Goal: Browse casually: Explore the website without a specific task or goal

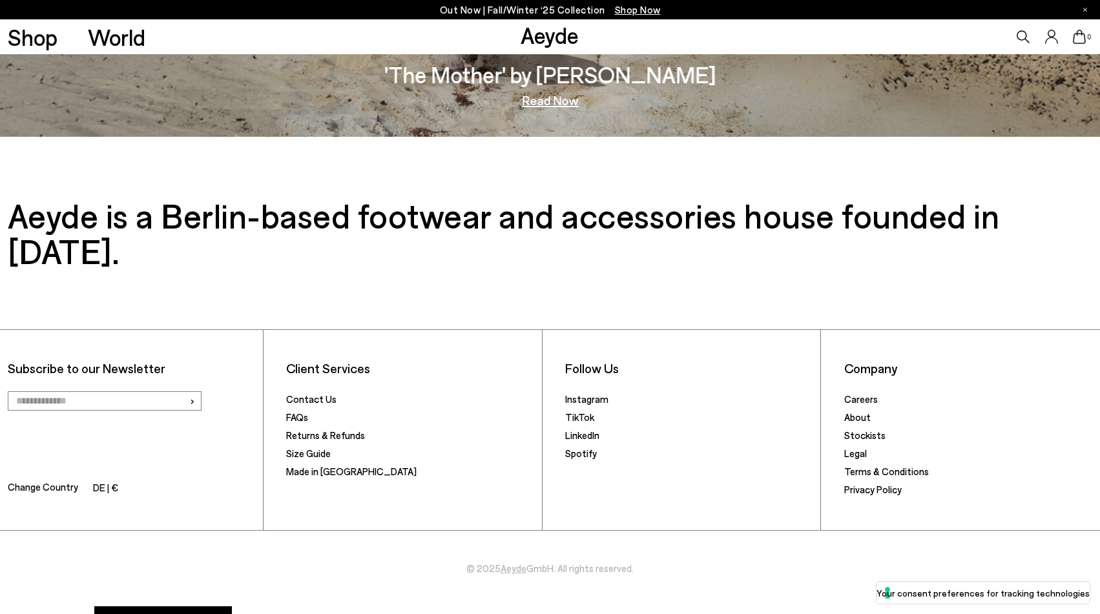
scroll to position [2630, 0]
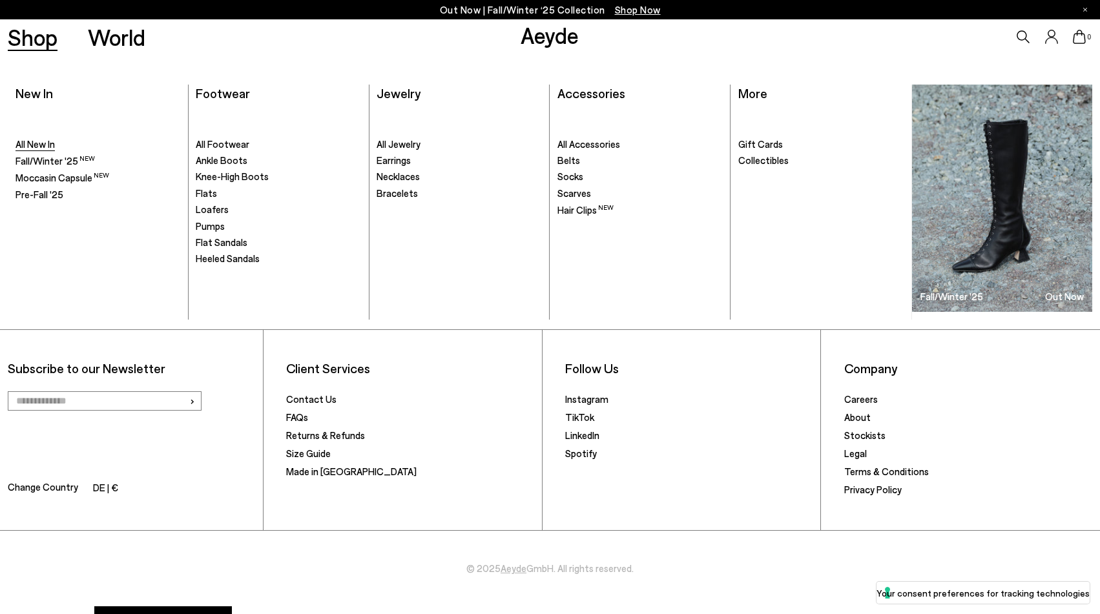
click at [41, 149] on span "All New In" at bounding box center [34, 144] width 39 height 12
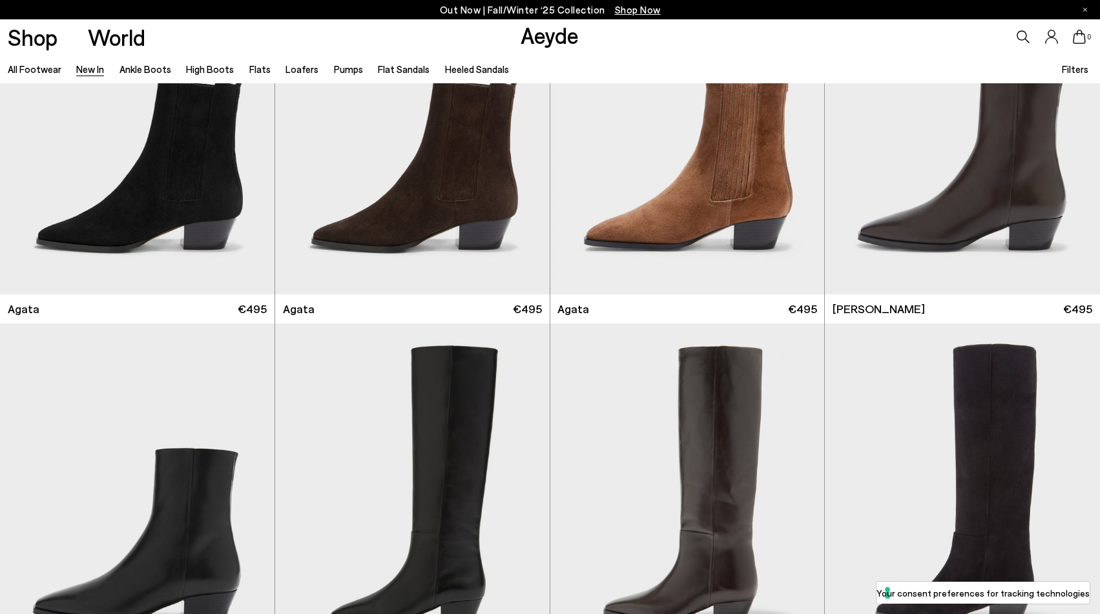
scroll to position [451, 0]
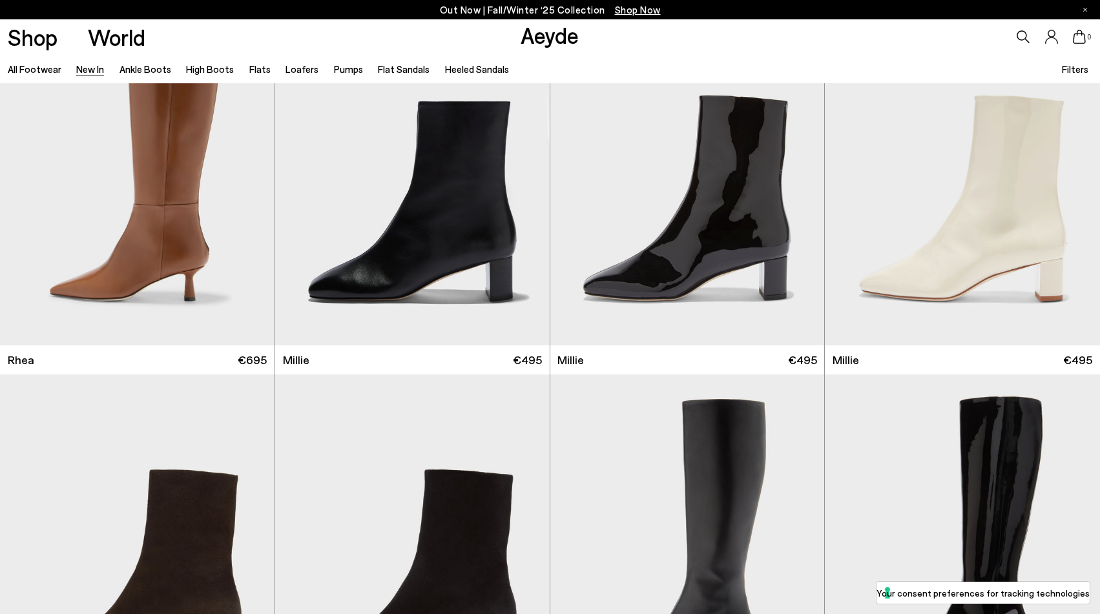
scroll to position [3095, 0]
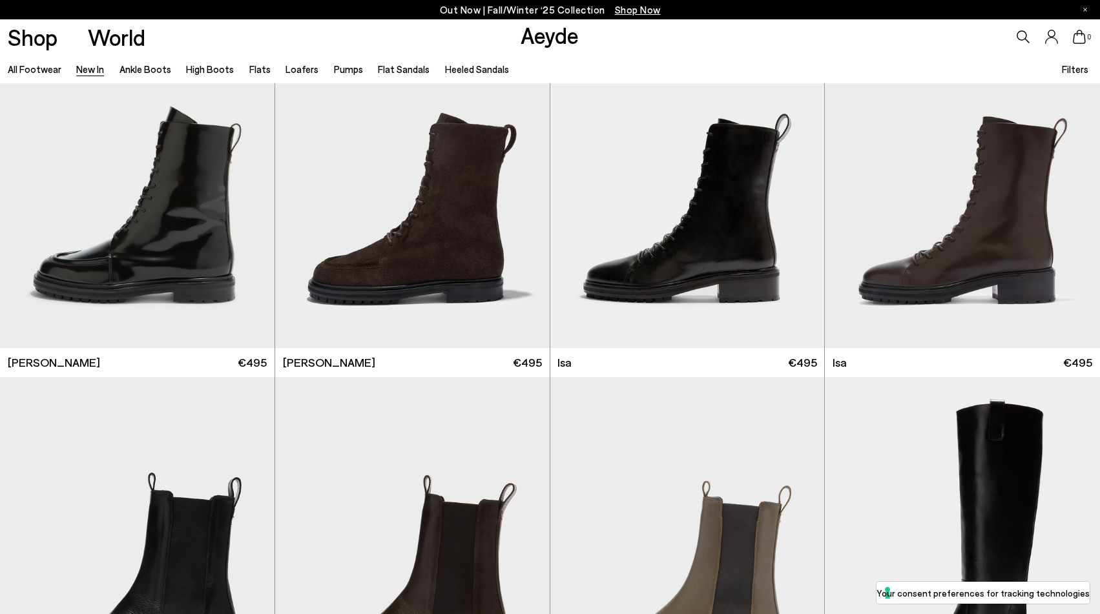
scroll to position [7162, 0]
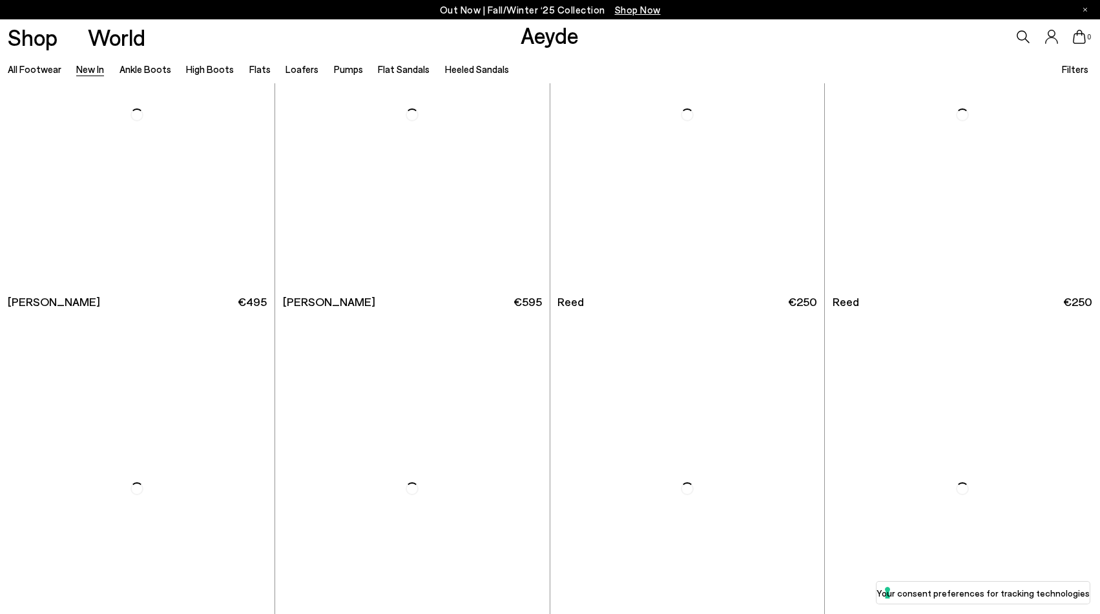
scroll to position [9177, 0]
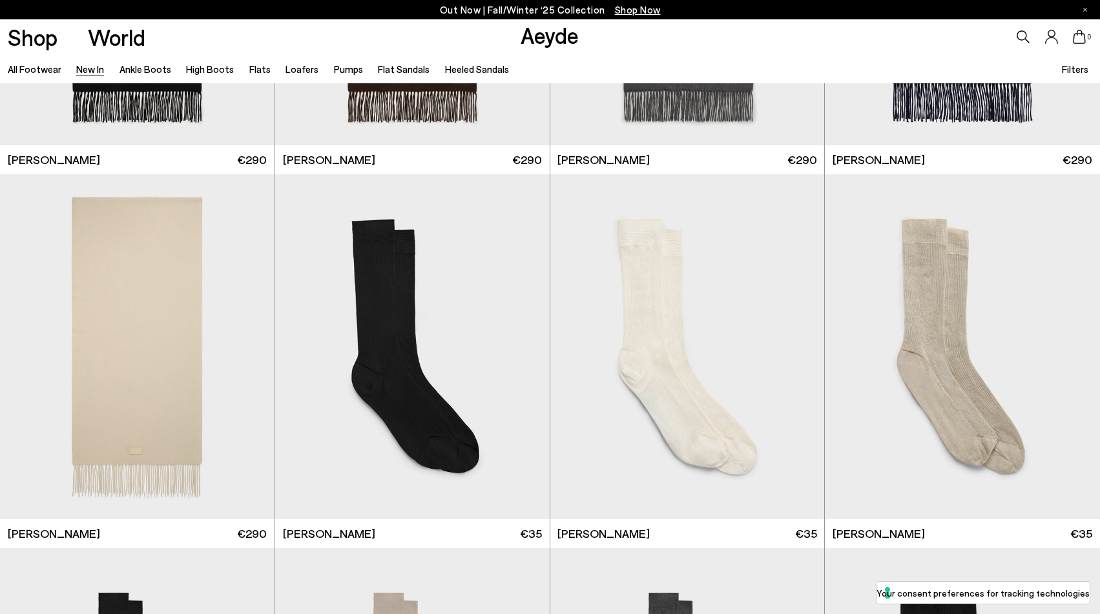
scroll to position [9680, 0]
